Goal: Information Seeking & Learning: Understand process/instructions

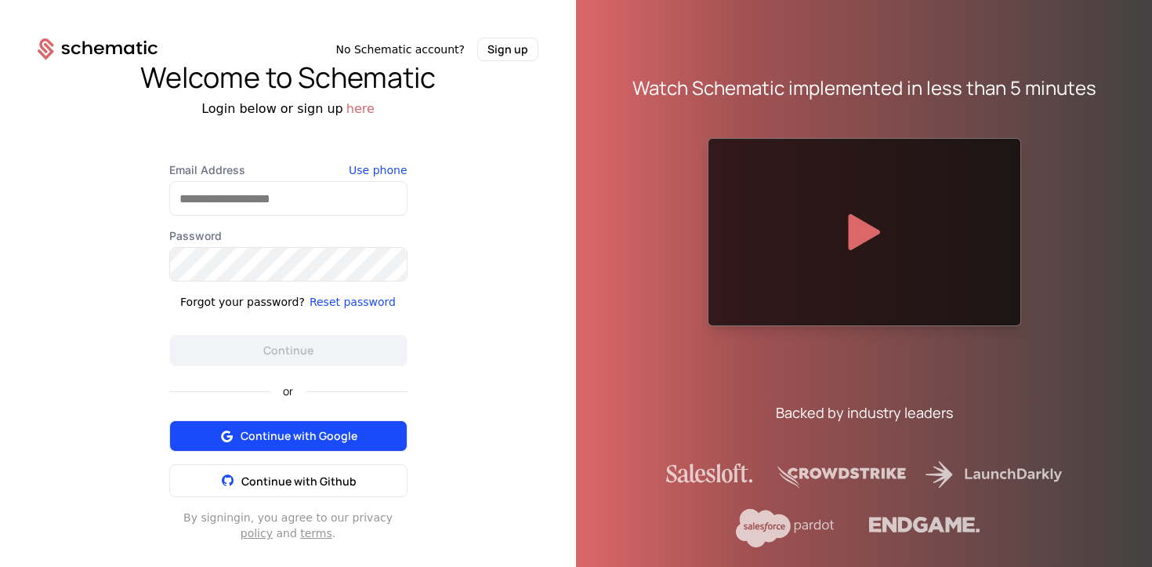
click at [303, 430] on span "Continue with Google" at bounding box center [299, 436] width 117 height 16
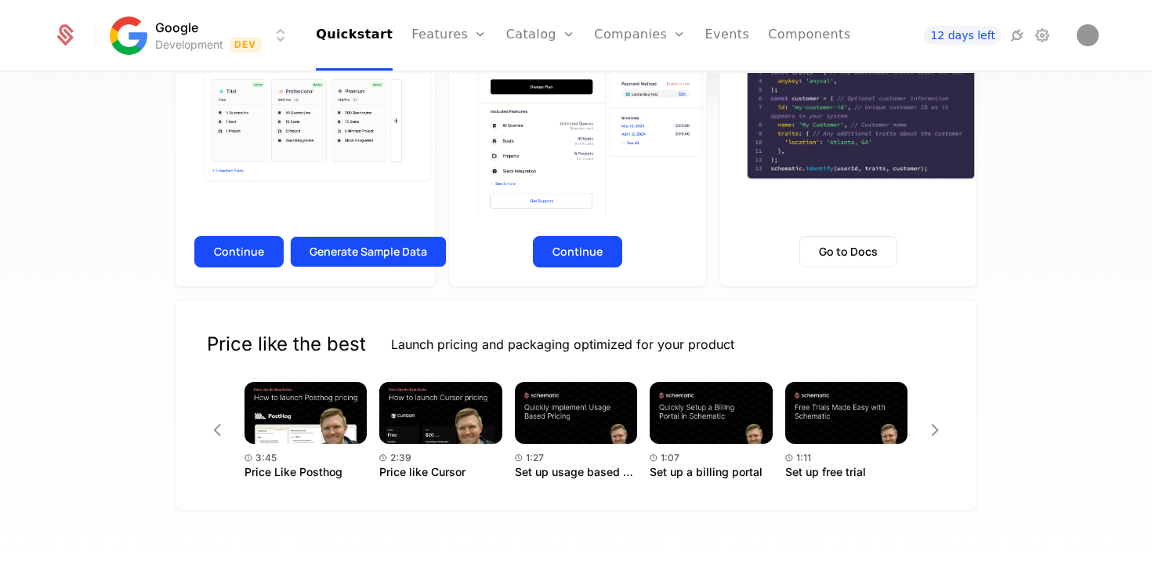
scroll to position [339, 0]
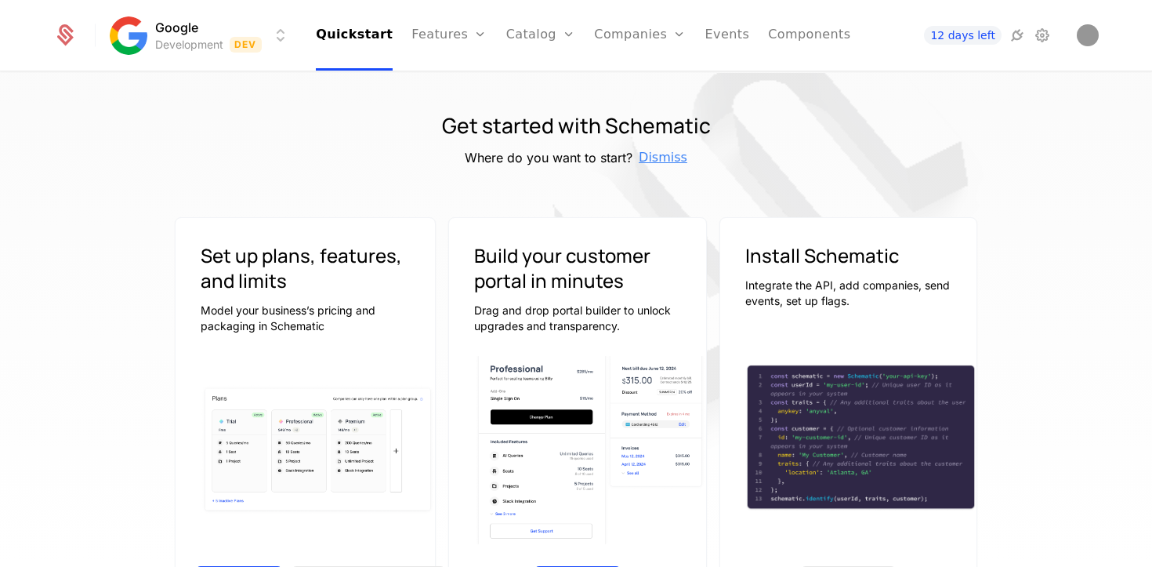
click at [670, 159] on span "Dismiss" at bounding box center [663, 157] width 49 height 19
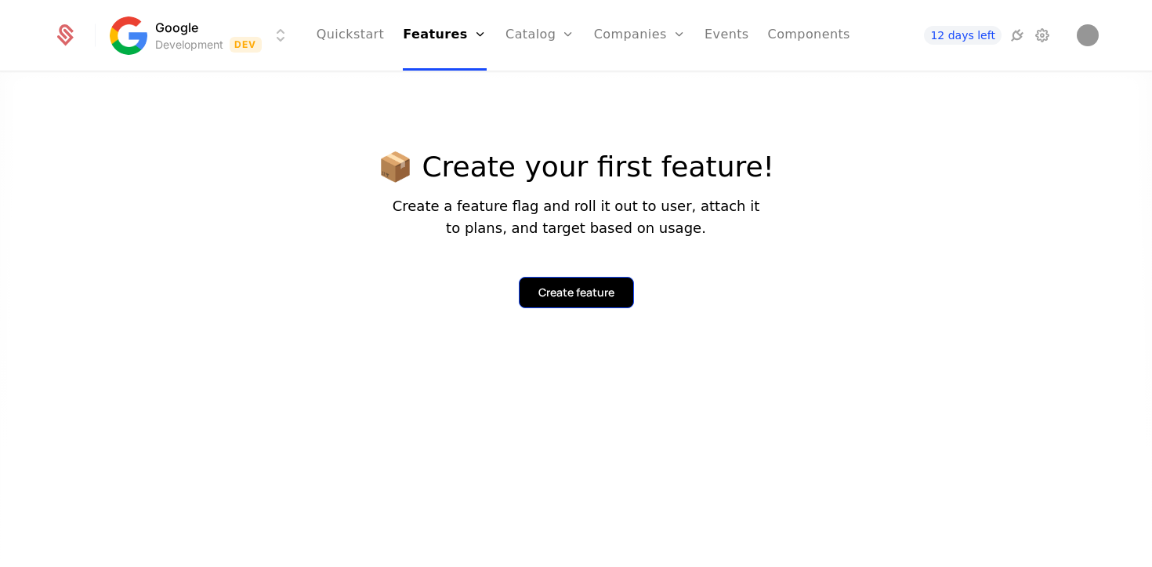
click at [578, 296] on div "Create feature" at bounding box center [577, 293] width 76 height 16
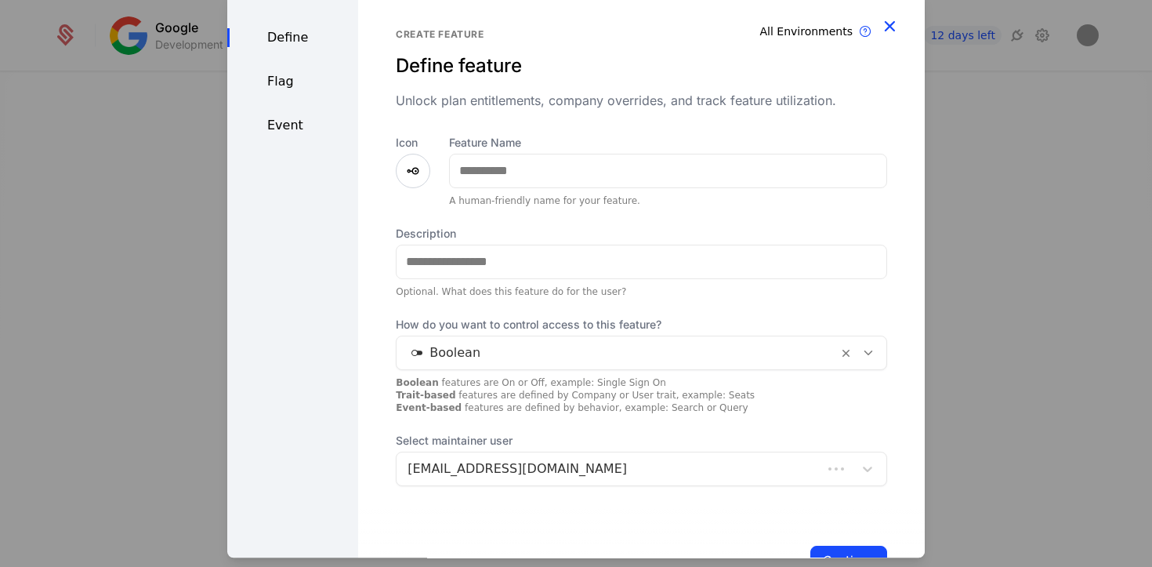
click at [884, 28] on icon "button" at bounding box center [890, 26] width 20 height 20
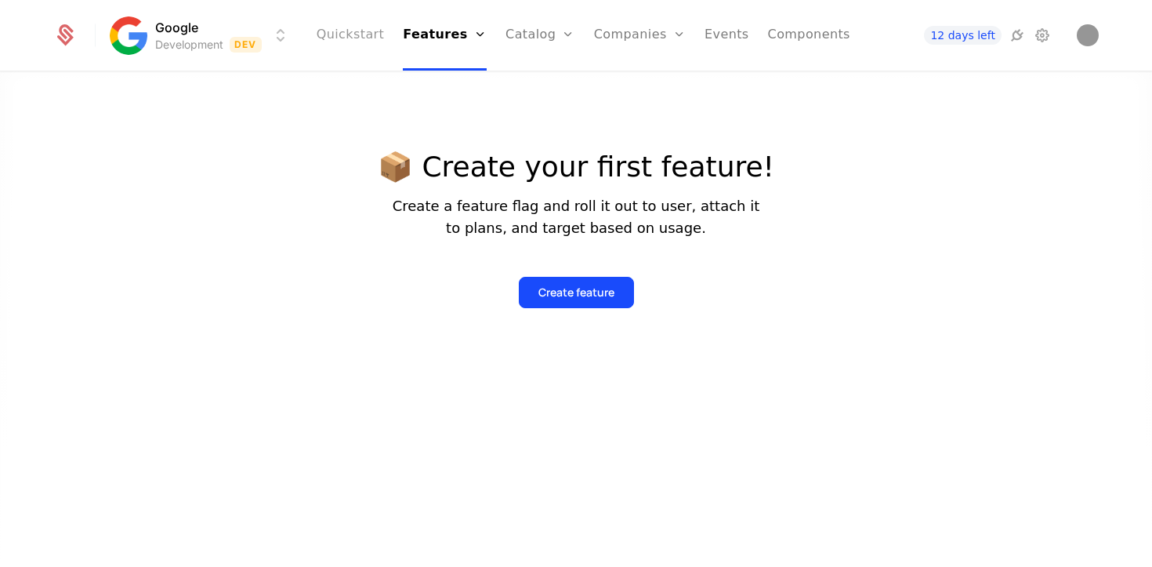
click at [381, 31] on link "Quickstart" at bounding box center [351, 35] width 68 height 71
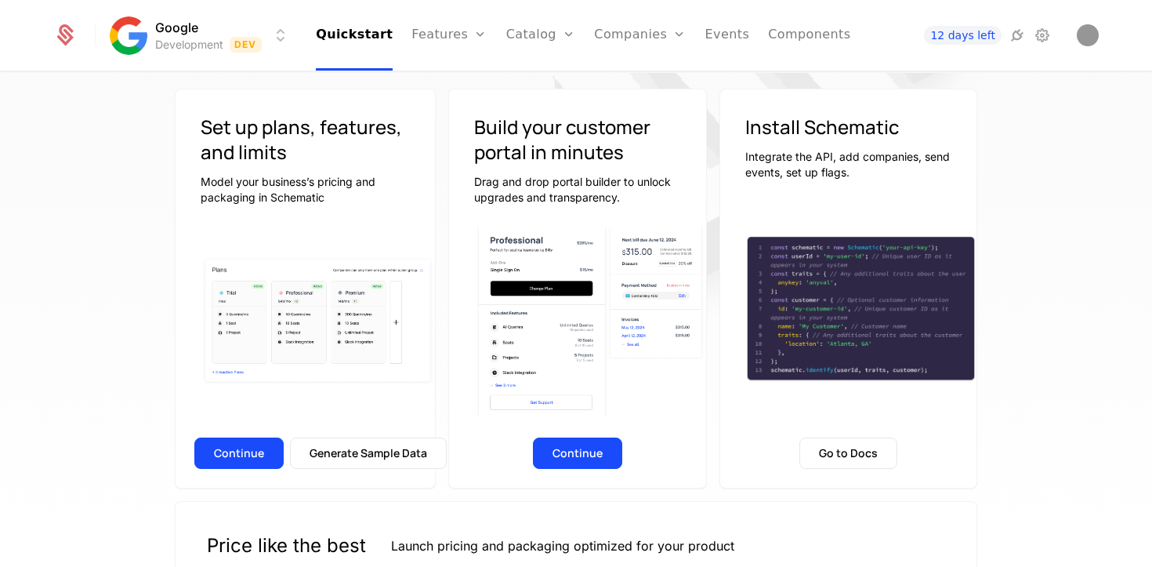
scroll to position [123, 0]
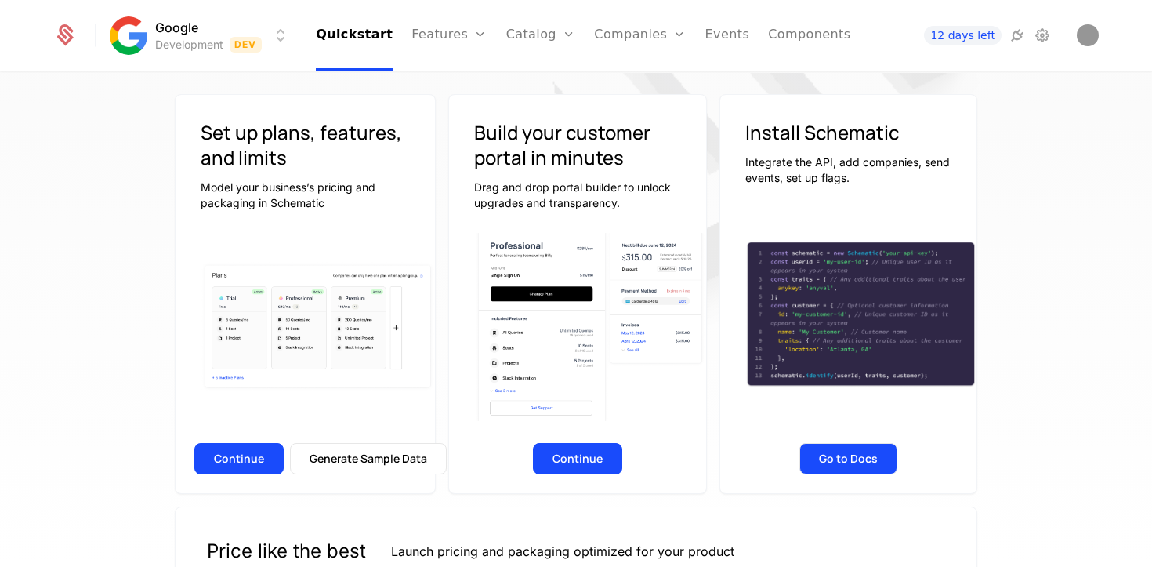
click at [842, 463] on button "Go to Docs" at bounding box center [849, 458] width 98 height 31
